Goal: Transaction & Acquisition: Purchase product/service

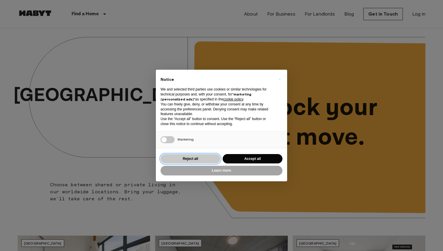
click at [200, 156] on button "Reject all" at bounding box center [191, 159] width 60 height 10
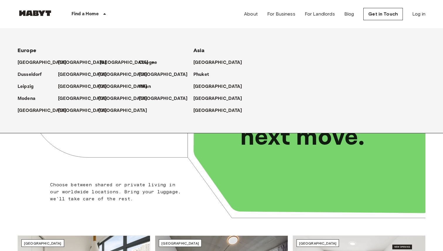
click at [105, 63] on p "[GEOGRAPHIC_DATA]" at bounding box center [124, 62] width 49 height 7
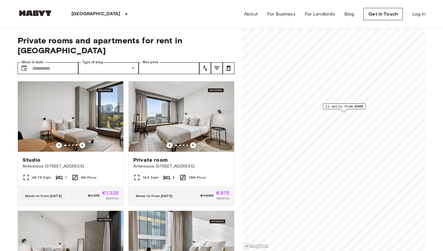
click at [345, 108] on span "11 units from €900" at bounding box center [345, 106] width 38 height 5
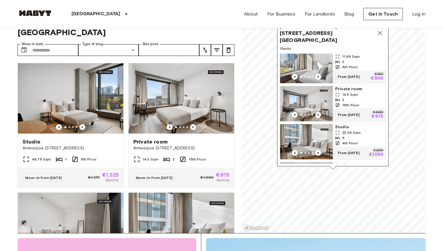
scroll to position [44, 0]
click at [305, 127] on img "Map marker" at bounding box center [306, 142] width 53 height 35
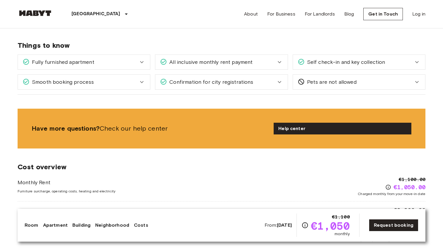
scroll to position [653, 0]
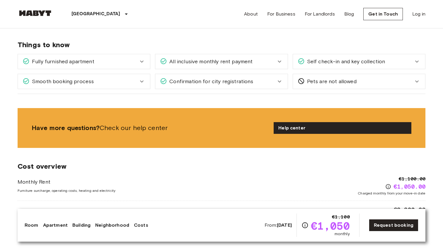
click at [276, 78] on div "Confirmation for city registrations" at bounding box center [218, 82] width 116 height 8
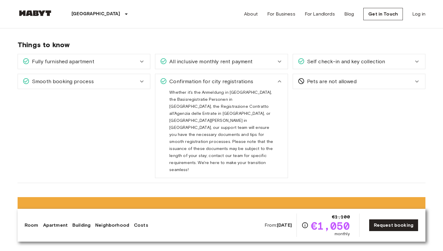
click at [276, 78] on div "Confirmation for city registrations" at bounding box center [218, 82] width 116 height 8
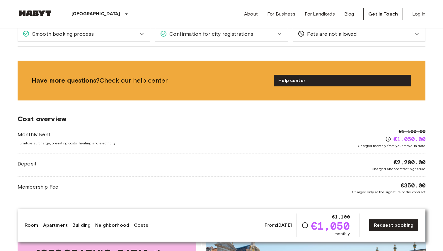
scroll to position [703, 0]
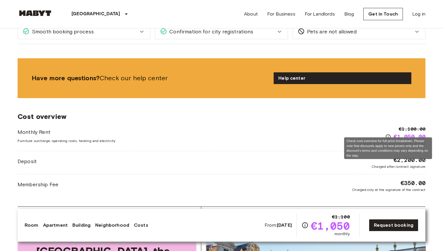
click at [387, 135] on icon "Check cost overview for full price breakdown. Please note that discounts apply …" at bounding box center [388, 137] width 5 height 5
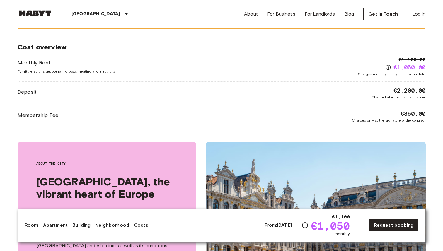
scroll to position [773, 0]
